Goal: Information Seeking & Learning: Find specific fact

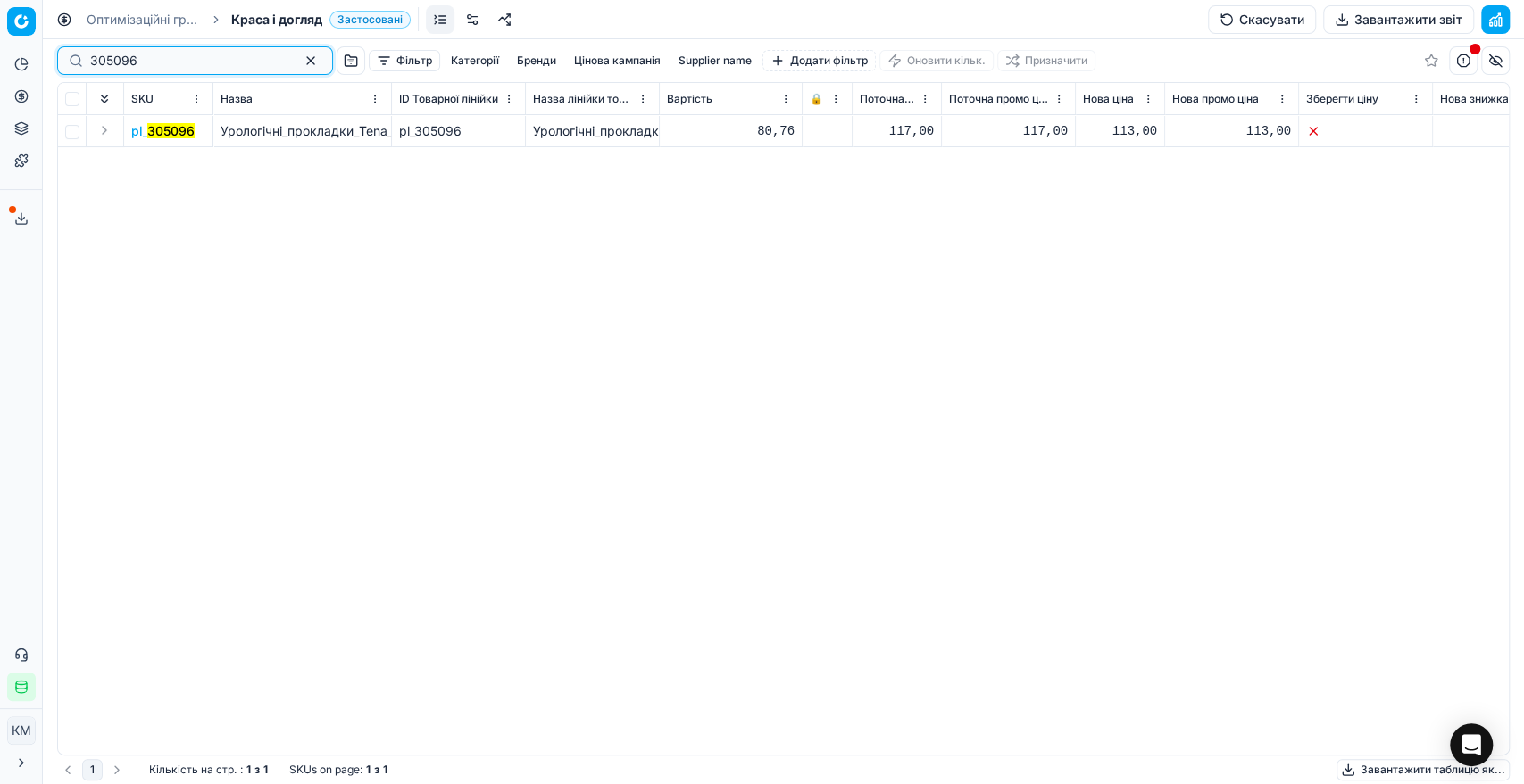
drag, startPoint x: 147, startPoint y: 56, endPoint x: 86, endPoint y: 56, distance: 61.0
click at [89, 56] on div "305096" at bounding box center [194, 61] width 276 height 29
click at [85, 56] on div "305096" at bounding box center [194, 61] width 276 height 29
paste input "74088"
type input "374088"
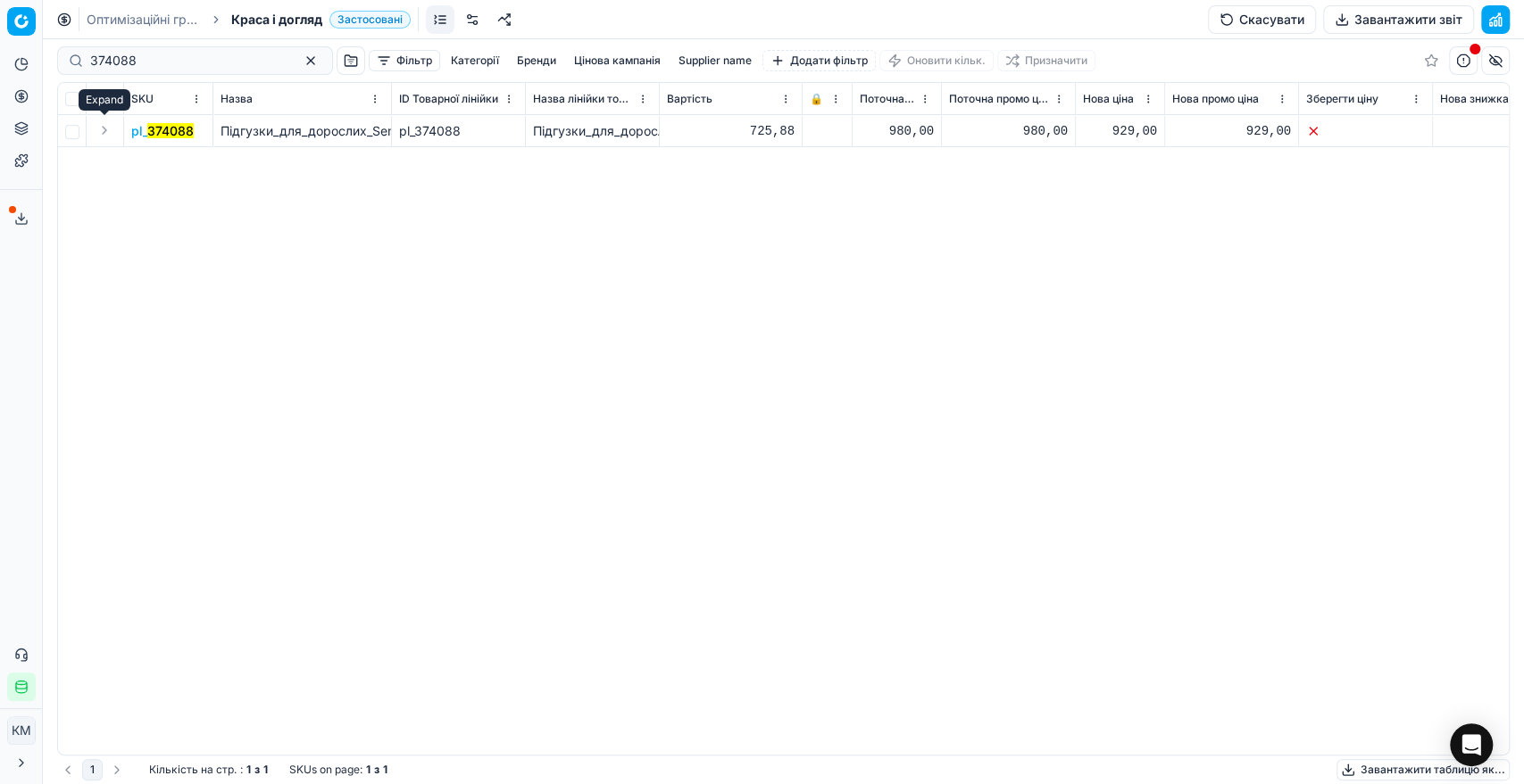
click at [108, 132] on button "Expand" at bounding box center [105, 131] width 22 height 22
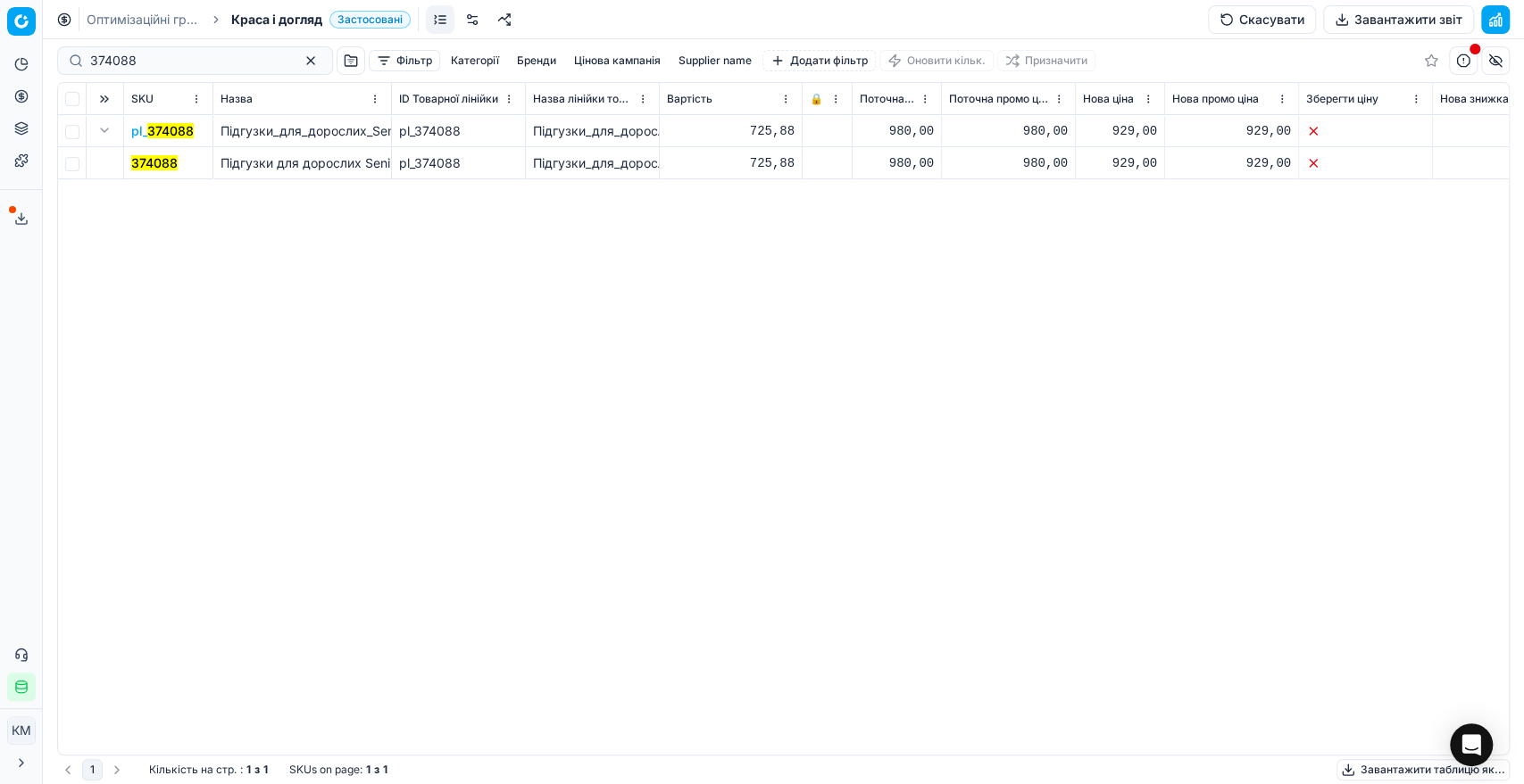
click at [151, 161] on mark "374088" at bounding box center [154, 162] width 47 height 15
